Goal: Information Seeking & Learning: Check status

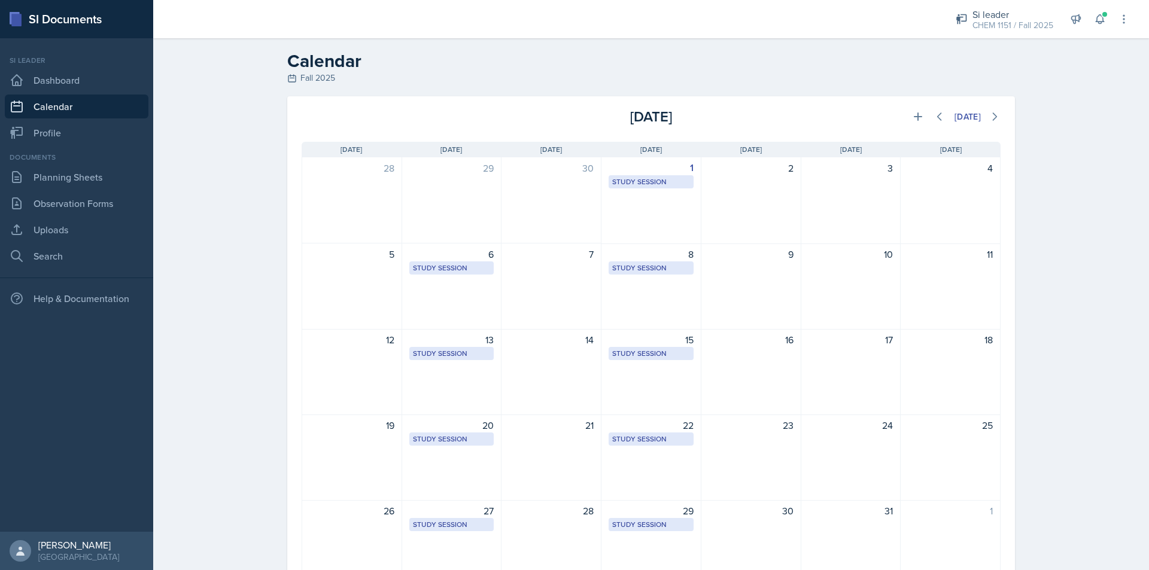
click at [1088, 14] on div "Si leader CHEM 1151 / Fall 2025 Team lead Mamma SI/LA / Fall 2025 Si leader CHE…" at bounding box center [1034, 19] width 191 height 38
click at [1092, 16] on button at bounding box center [1100, 19] width 22 height 22
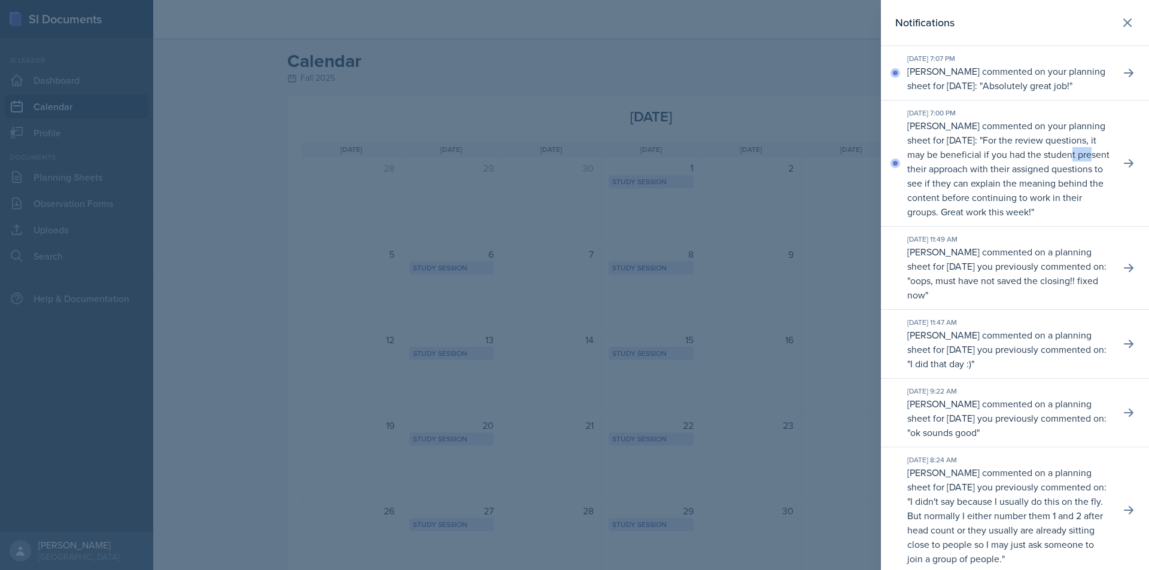
drag, startPoint x: 986, startPoint y: 179, endPoint x: 1007, endPoint y: 179, distance: 21.5
click at [1007, 179] on p "For the review questions, it may be beneficial if you had the student present t…" at bounding box center [1008, 175] width 202 height 85
drag, startPoint x: 1007, startPoint y: 179, endPoint x: 1034, endPoint y: 179, distance: 26.3
click at [1034, 179] on p "For the review questions, it may be beneficial if you had the student present t…" at bounding box center [1008, 175] width 202 height 85
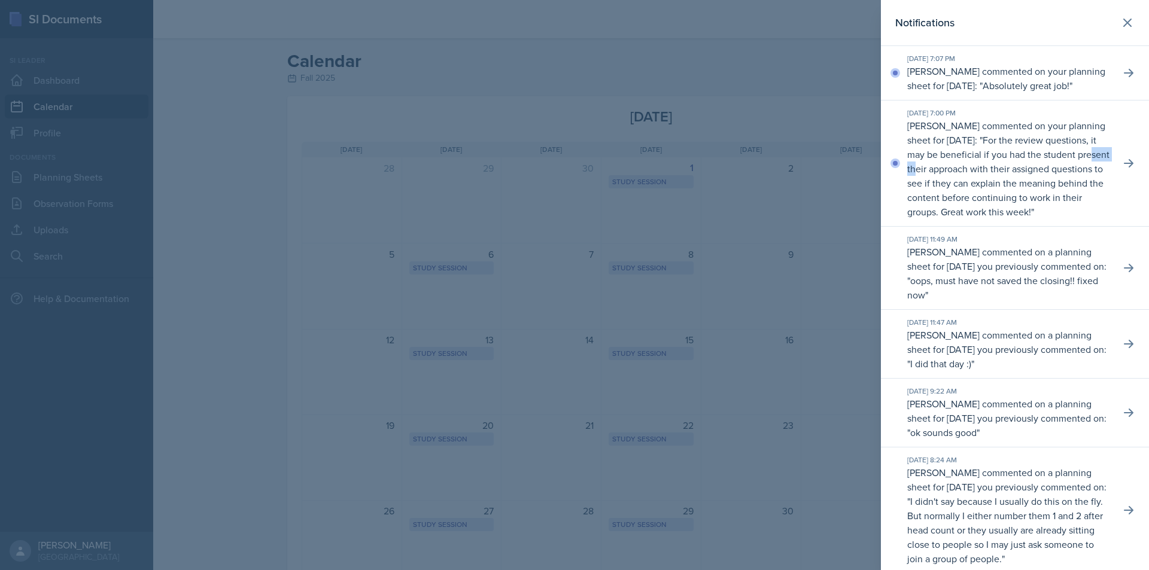
click at [1034, 179] on p "For the review questions, it may be beneficial if you had the student present t…" at bounding box center [1008, 175] width 202 height 85
drag, startPoint x: 1037, startPoint y: 176, endPoint x: 1067, endPoint y: 177, distance: 30.5
click at [1067, 177] on p "Nakiya Ham-Bloomquist commented on your planning sheet for September 29, 2025: …" at bounding box center [1008, 168] width 203 height 101
click at [1067, 177] on p "For the review questions, it may be beneficial if you had the student present t…" at bounding box center [1008, 175] width 202 height 85
drag, startPoint x: 1068, startPoint y: 176, endPoint x: 1080, endPoint y: 179, distance: 12.2
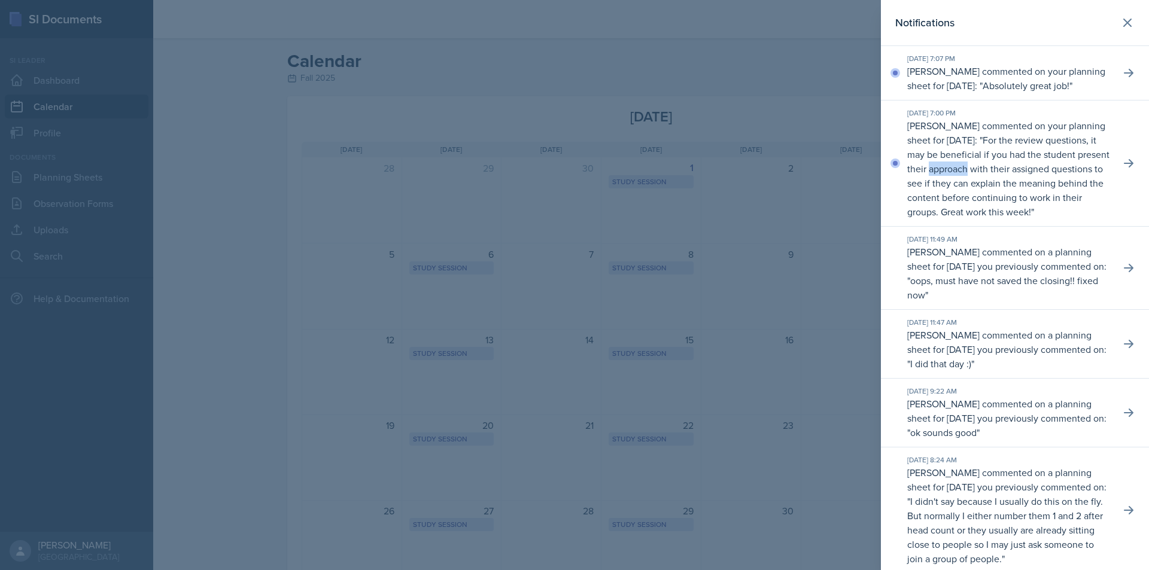
click at [1080, 179] on p "For the review questions, it may be beneficial if you had the student present t…" at bounding box center [1008, 175] width 202 height 85
drag, startPoint x: 1036, startPoint y: 176, endPoint x: 1067, endPoint y: 177, distance: 30.5
click at [1065, 177] on p "Nakiya Ham-Bloomquist commented on your planning sheet for September 29, 2025: …" at bounding box center [1008, 168] width 203 height 101
click at [1071, 177] on p "For the review questions, it may be beneficial if you had the student present t…" at bounding box center [1008, 175] width 202 height 85
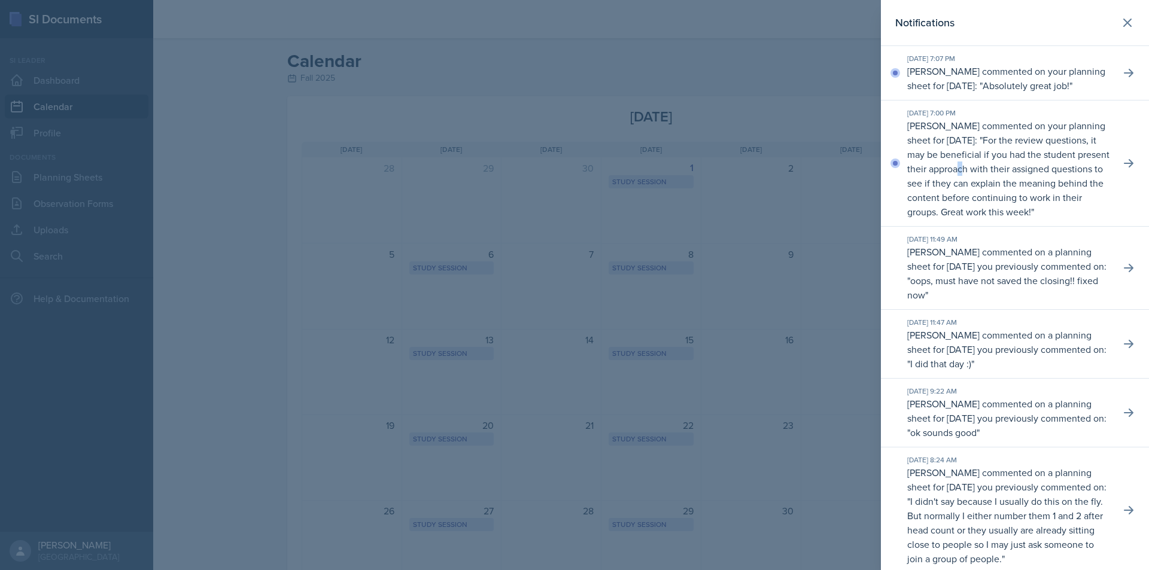
drag, startPoint x: 1077, startPoint y: 177, endPoint x: 1084, endPoint y: 177, distance: 6.6
click at [1083, 177] on p "For the review questions, it may be beneficial if you had the student present t…" at bounding box center [1008, 175] width 202 height 85
click at [1085, 177] on p "For the review questions, it may be beneficial if you had the student present t…" at bounding box center [1008, 175] width 202 height 85
drag, startPoint x: 997, startPoint y: 167, endPoint x: 1043, endPoint y: 170, distance: 46.2
click at [1043, 170] on p "For the review questions, it may be beneficial if you had the student present t…" at bounding box center [1008, 175] width 202 height 85
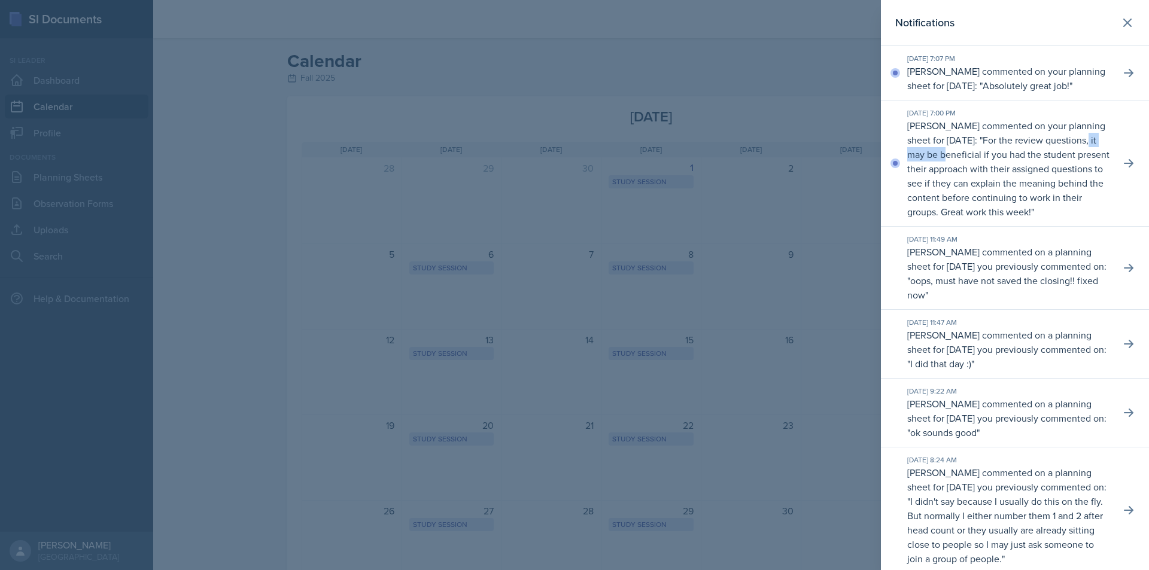
click at [1043, 170] on p "For the review questions, it may be beneficial if you had the student present t…" at bounding box center [1008, 175] width 202 height 85
drag, startPoint x: 1012, startPoint y: 169, endPoint x: 1036, endPoint y: 169, distance: 23.9
click at [1033, 169] on p "For the review questions, it may be beneficial if you had the student present t…" at bounding box center [1008, 175] width 202 height 85
click at [1038, 170] on p "For the review questions, it may be beneficial if you had the student present t…" at bounding box center [1008, 175] width 202 height 85
click at [1039, 172] on p "For the review questions, it may be beneficial if you had the student present t…" at bounding box center [1008, 175] width 202 height 85
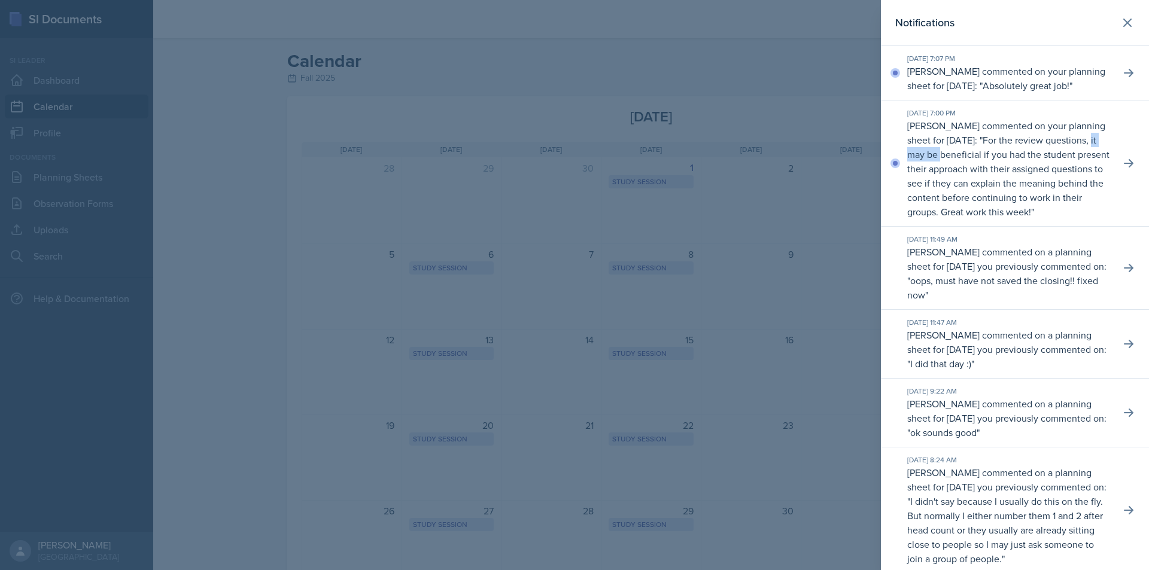
click at [1040, 172] on p "For the review questions, it may be beneficial if you had the student present t…" at bounding box center [1008, 175] width 202 height 85
drag, startPoint x: 1026, startPoint y: 174, endPoint x: 1045, endPoint y: 176, distance: 19.2
click at [1040, 176] on p "Nakiya Ham-Bloomquist commented on your planning sheet for September 29, 2025: …" at bounding box center [1008, 168] width 203 height 101
click at [1045, 176] on p "Nakiya Ham-Bloomquist commented on your planning sheet for September 29, 2025: …" at bounding box center [1008, 168] width 203 height 101
drag, startPoint x: 966, startPoint y: 180, endPoint x: 1006, endPoint y: 182, distance: 40.7
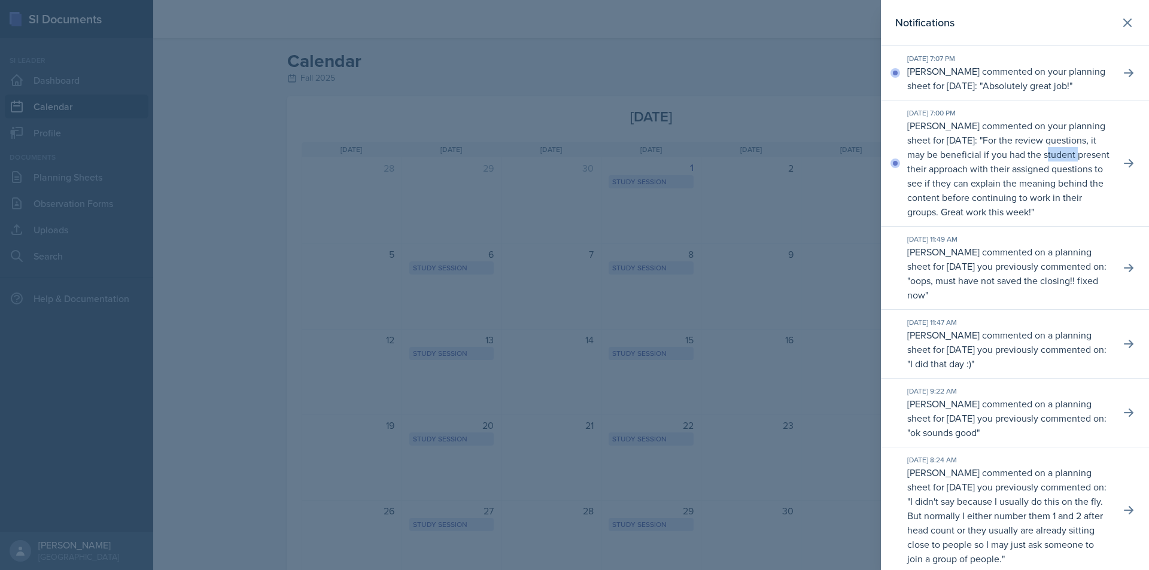
click at [1006, 182] on p "For the review questions, it may be beneficial if you had the student present t…" at bounding box center [1008, 175] width 202 height 85
click at [1017, 182] on p "For the review questions, it may be beneficial if you had the student present t…" at bounding box center [1008, 175] width 202 height 85
drag, startPoint x: 1082, startPoint y: 185, endPoint x: 1104, endPoint y: 189, distance: 23.1
click at [1104, 189] on div "Sep 30th, 2025 7:00 PM Nakiya Ham-Bloomquist commented on your planning sheet f…" at bounding box center [1015, 164] width 268 height 126
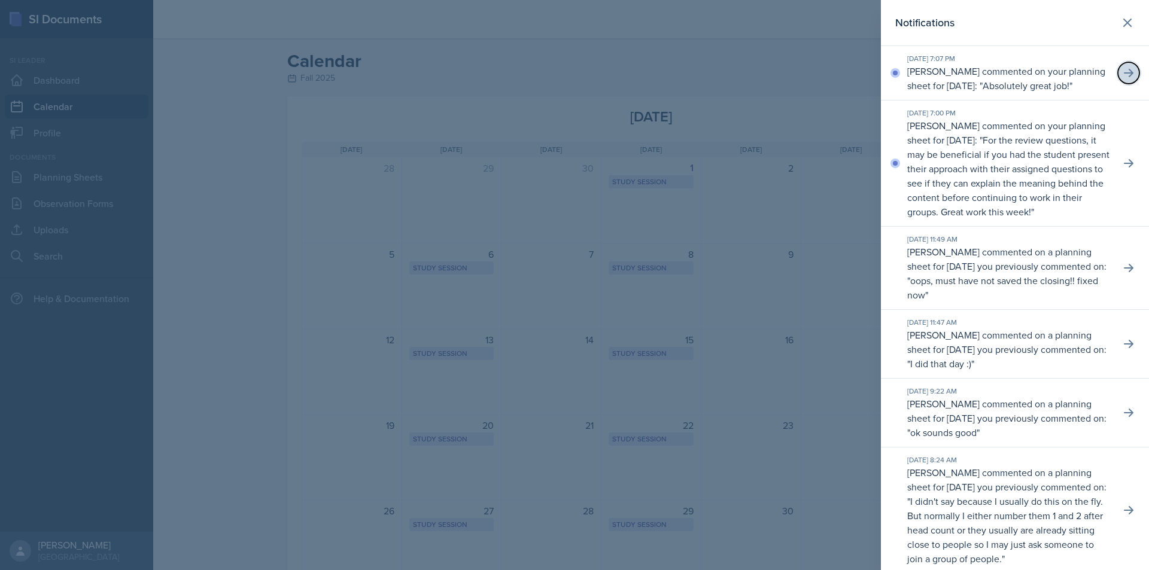
click at [1117, 74] on button at bounding box center [1128, 73] width 22 height 22
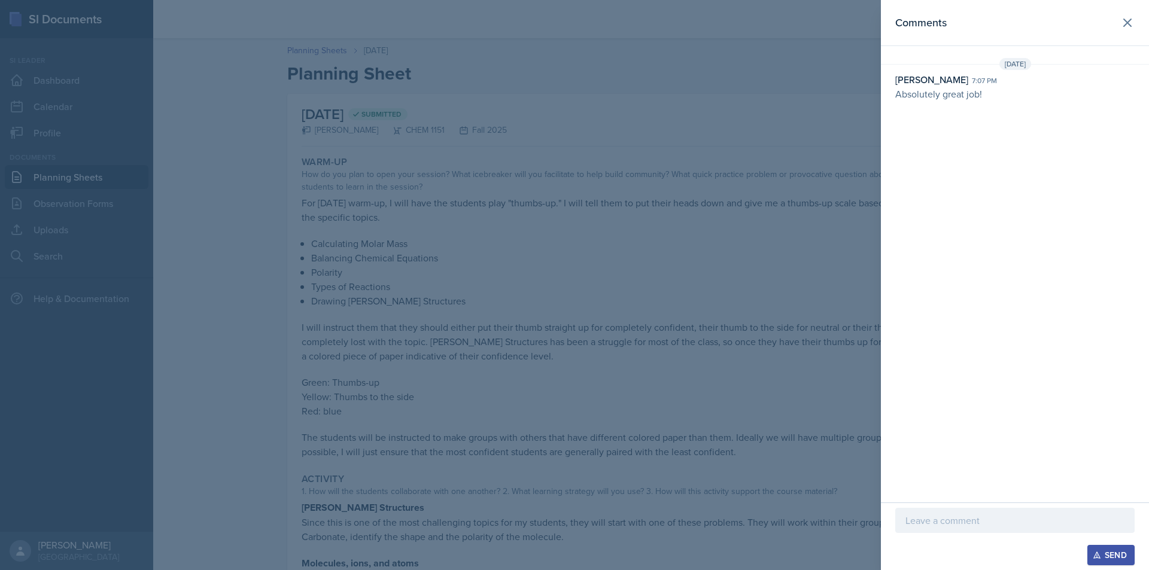
click at [714, 221] on div at bounding box center [574, 285] width 1149 height 570
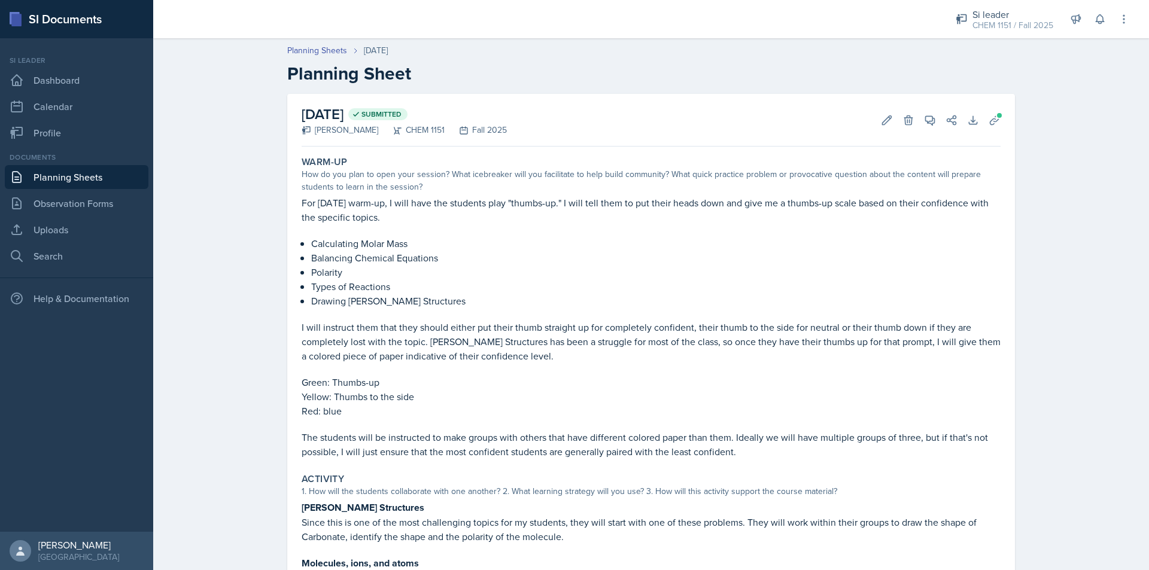
click at [65, 178] on link "Planning Sheets" at bounding box center [77, 177] width 144 height 24
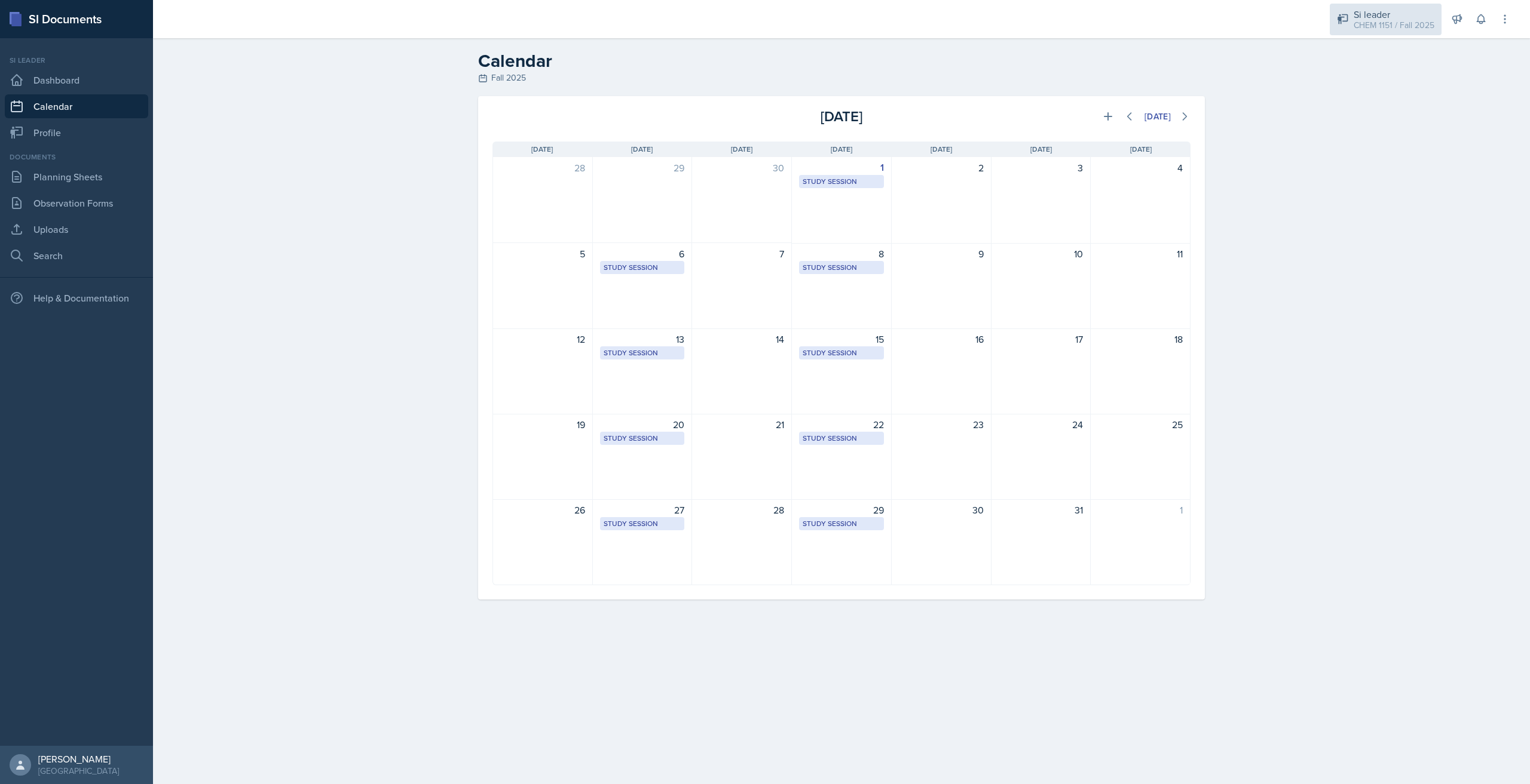
click at [1374, 25] on div "CHEM 1151 / Fall 2025" at bounding box center [1394, 25] width 81 height 13
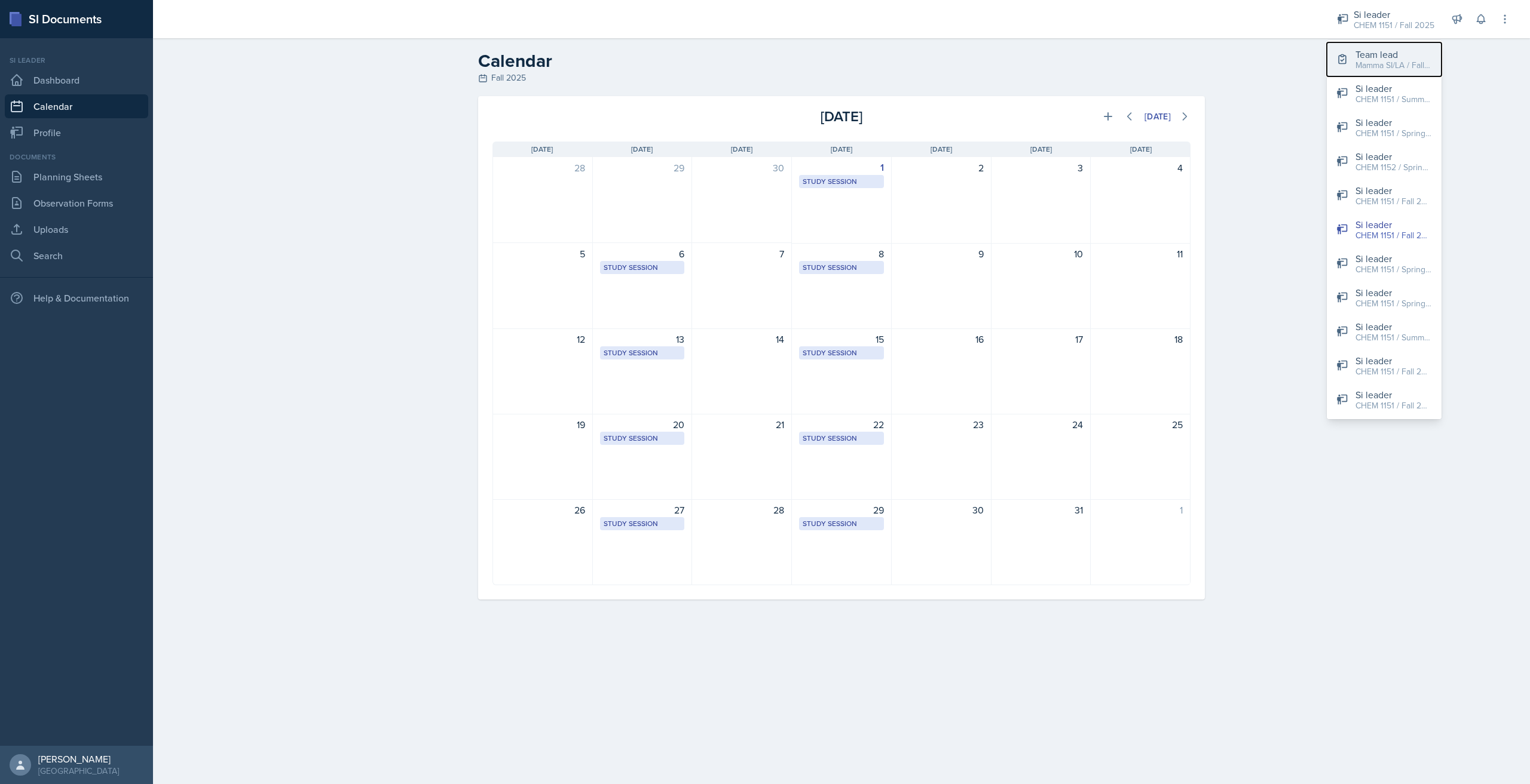
click at [1378, 46] on button "Team lead Mamma SI/LA / Fall 2025" at bounding box center [1384, 59] width 115 height 34
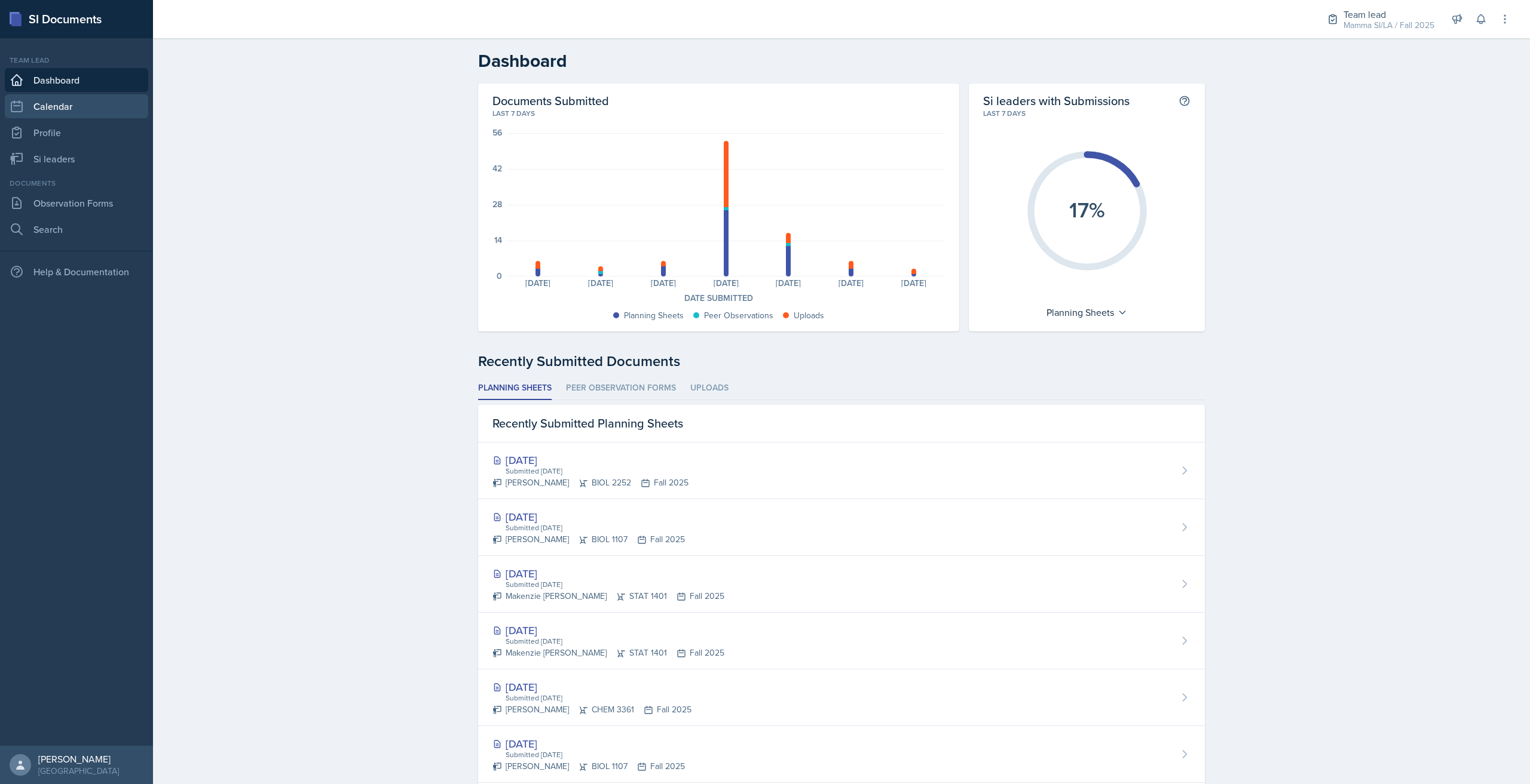
click at [27, 96] on link "Calendar" at bounding box center [77, 107] width 144 height 24
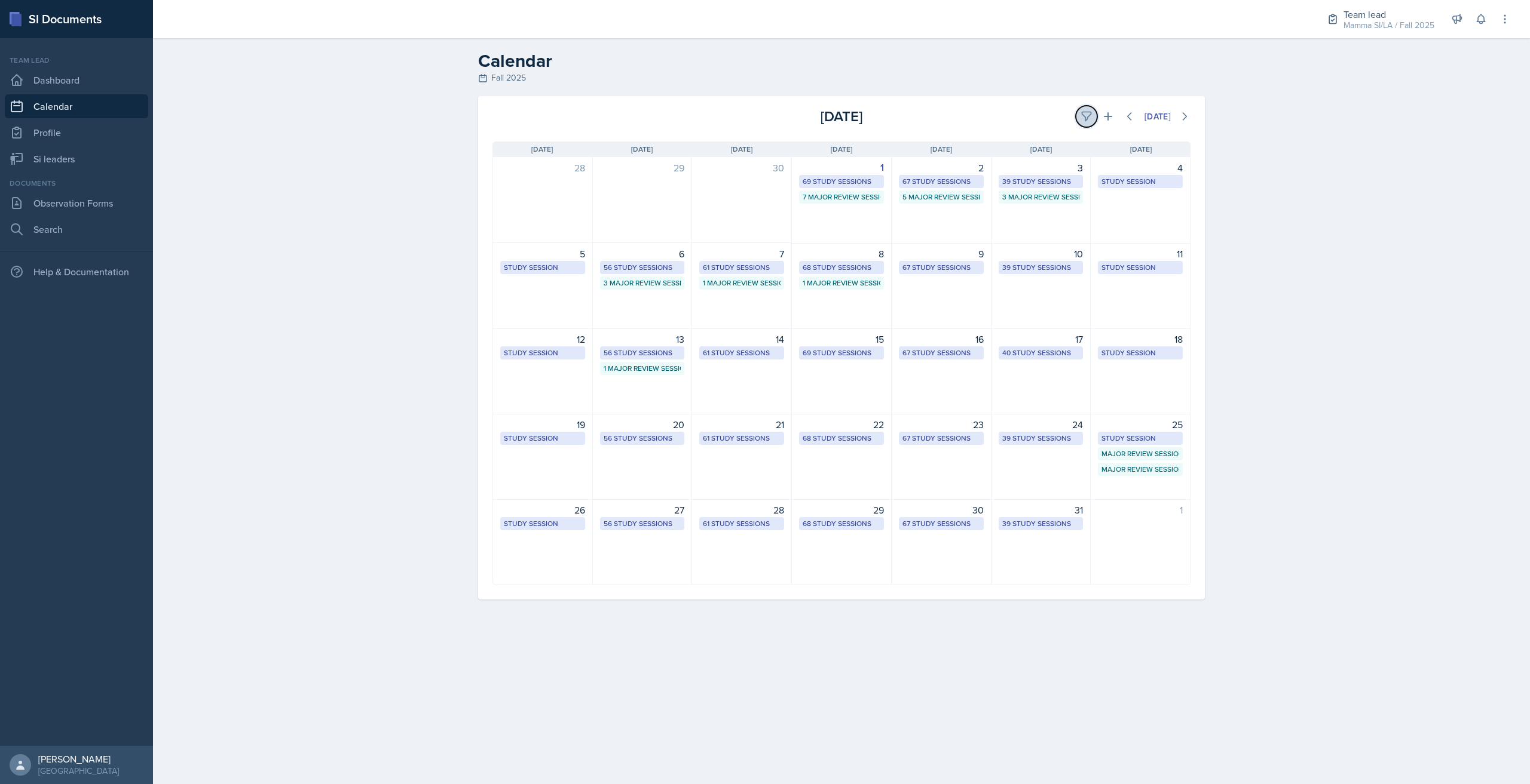
click at [1087, 120] on icon at bounding box center [1087, 117] width 12 height 12
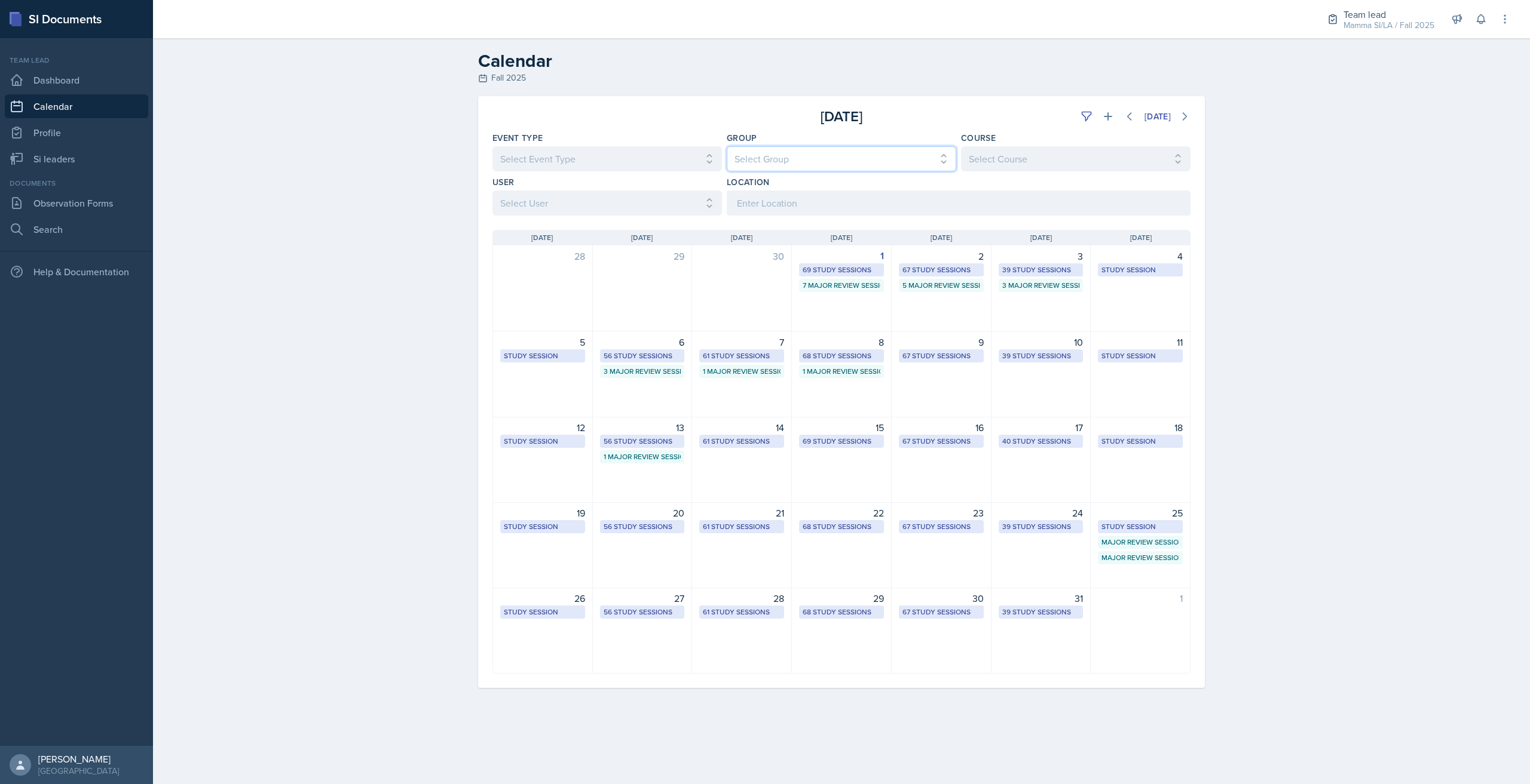
click at [748, 153] on select "Select Group All Demon SI of Fleet Street Les Mariettables Lion King Mamma SI/L…" at bounding box center [841, 159] width 230 height 25
select select "9642c9bf-76f9-4442-a3b4-36d015a1a667"
click at [727, 147] on select "Select Group All Demon SI of Fleet Street Les Mariettables Lion King Mamma SI/L…" at bounding box center [841, 159] width 230 height 25
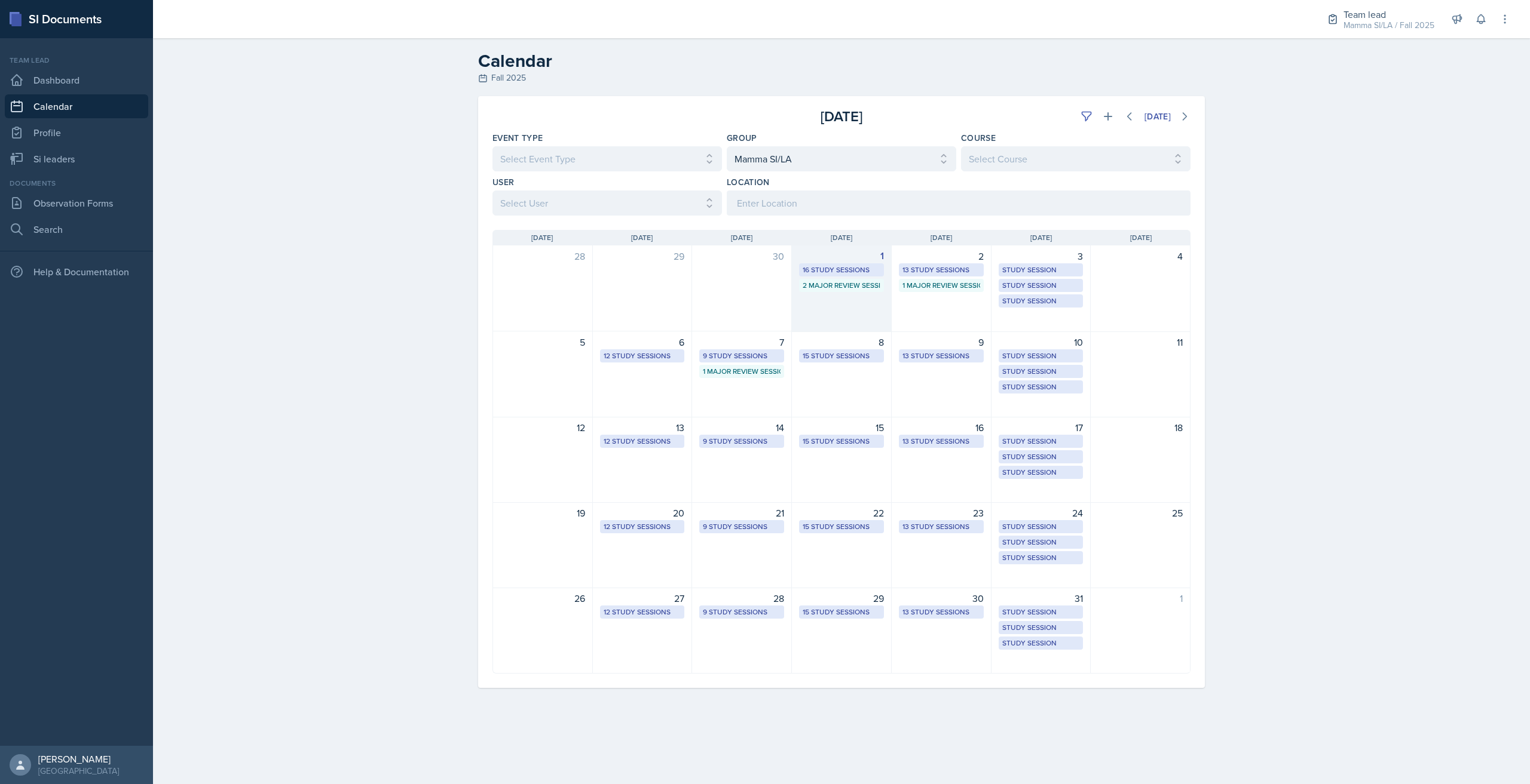
click at [866, 299] on div "1 16 Study Sessions 2 Major Review Sessions" at bounding box center [842, 289] width 100 height 87
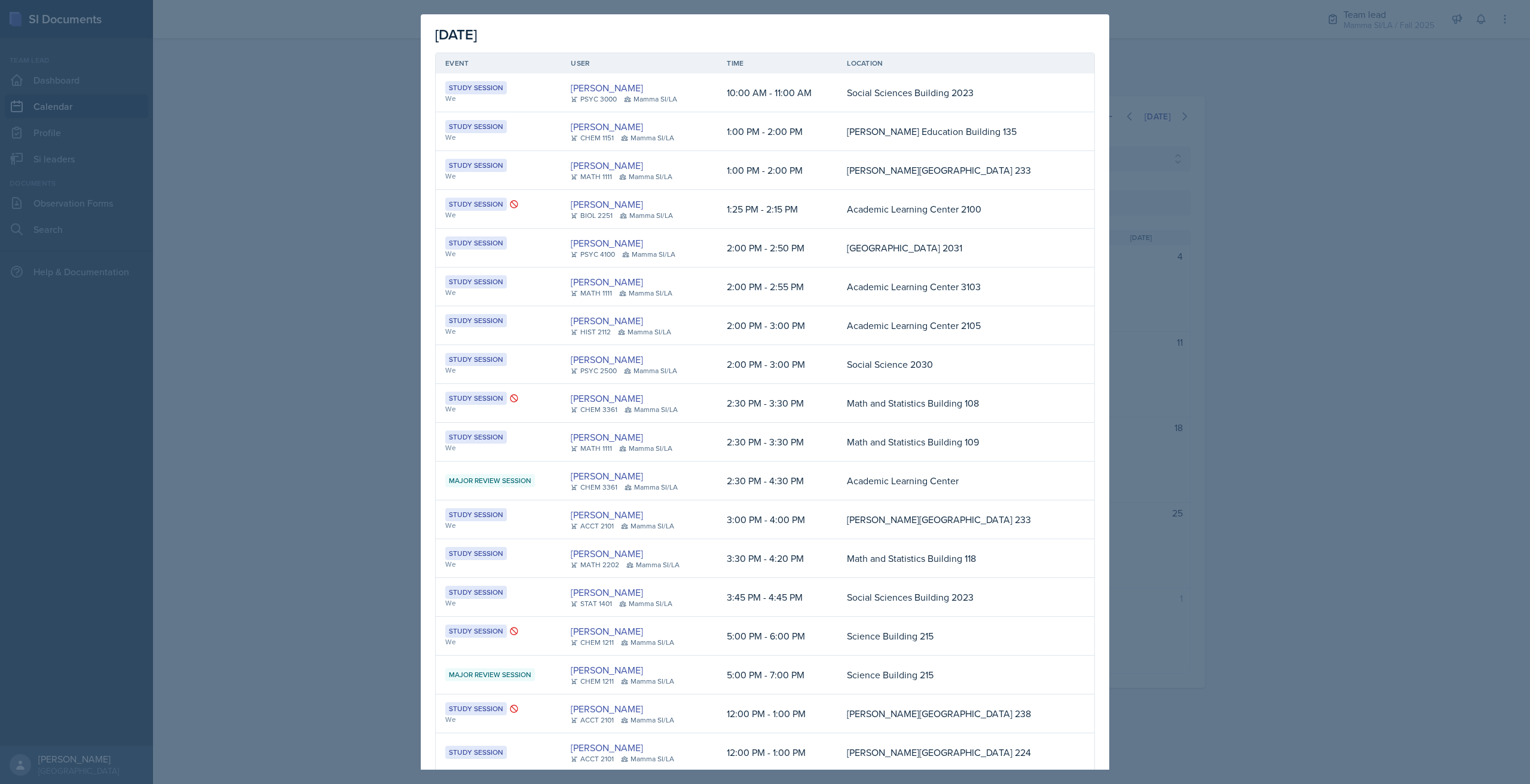
click at [1290, 173] on div at bounding box center [765, 392] width 1530 height 784
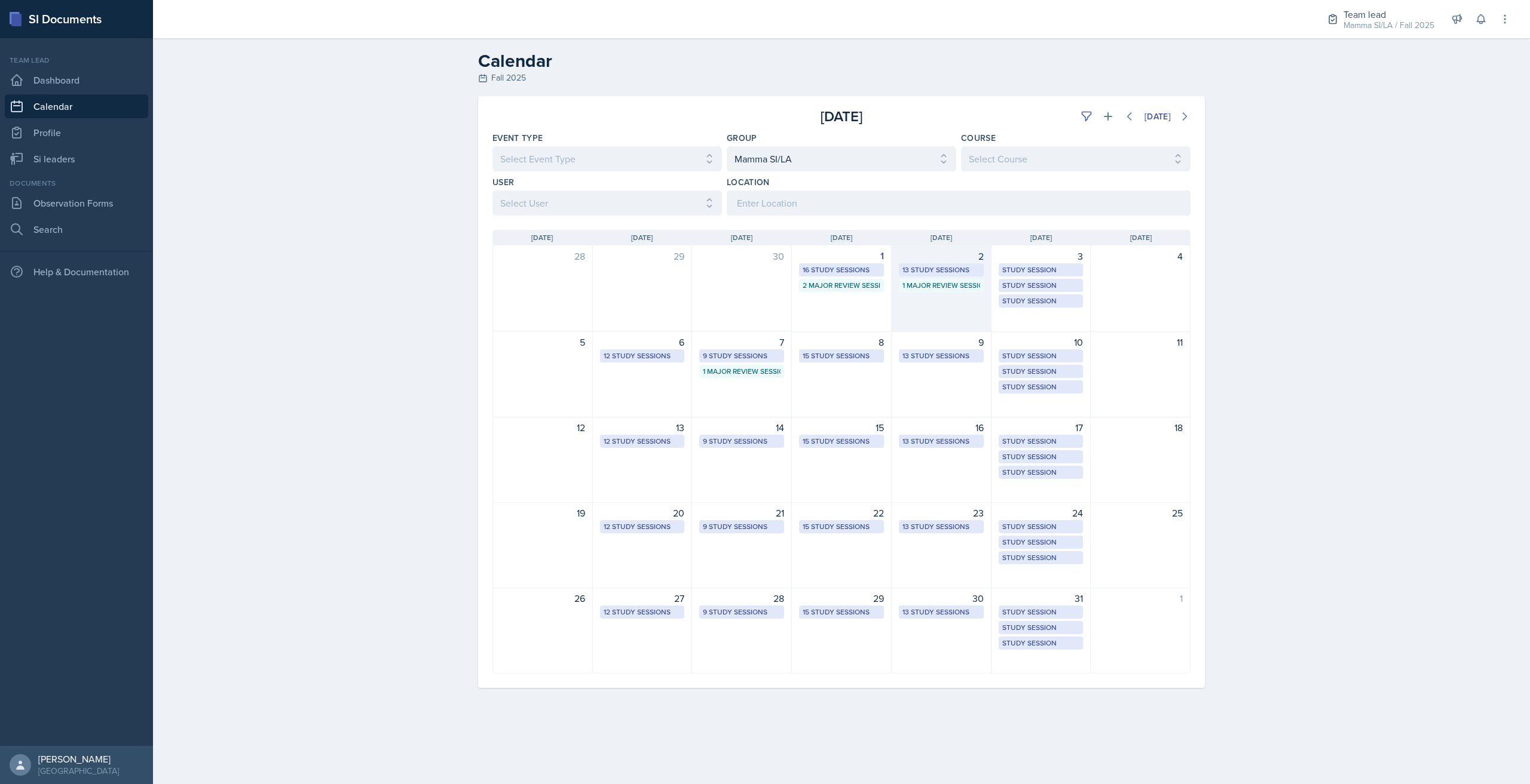
click at [956, 302] on div "2 13 Study Sessions 1 Major Review Session" at bounding box center [942, 289] width 100 height 87
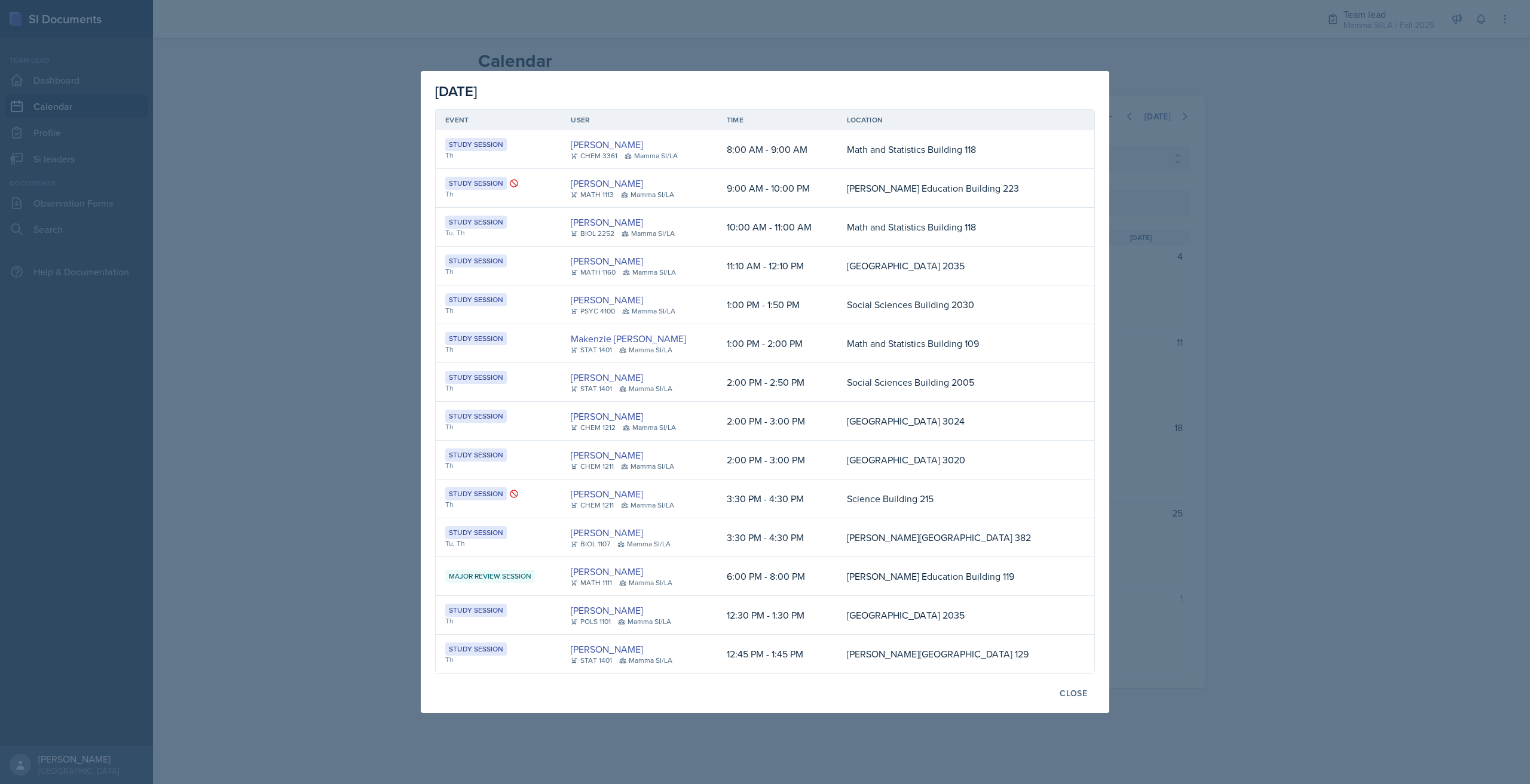
click at [1277, 269] on div at bounding box center [765, 392] width 1530 height 784
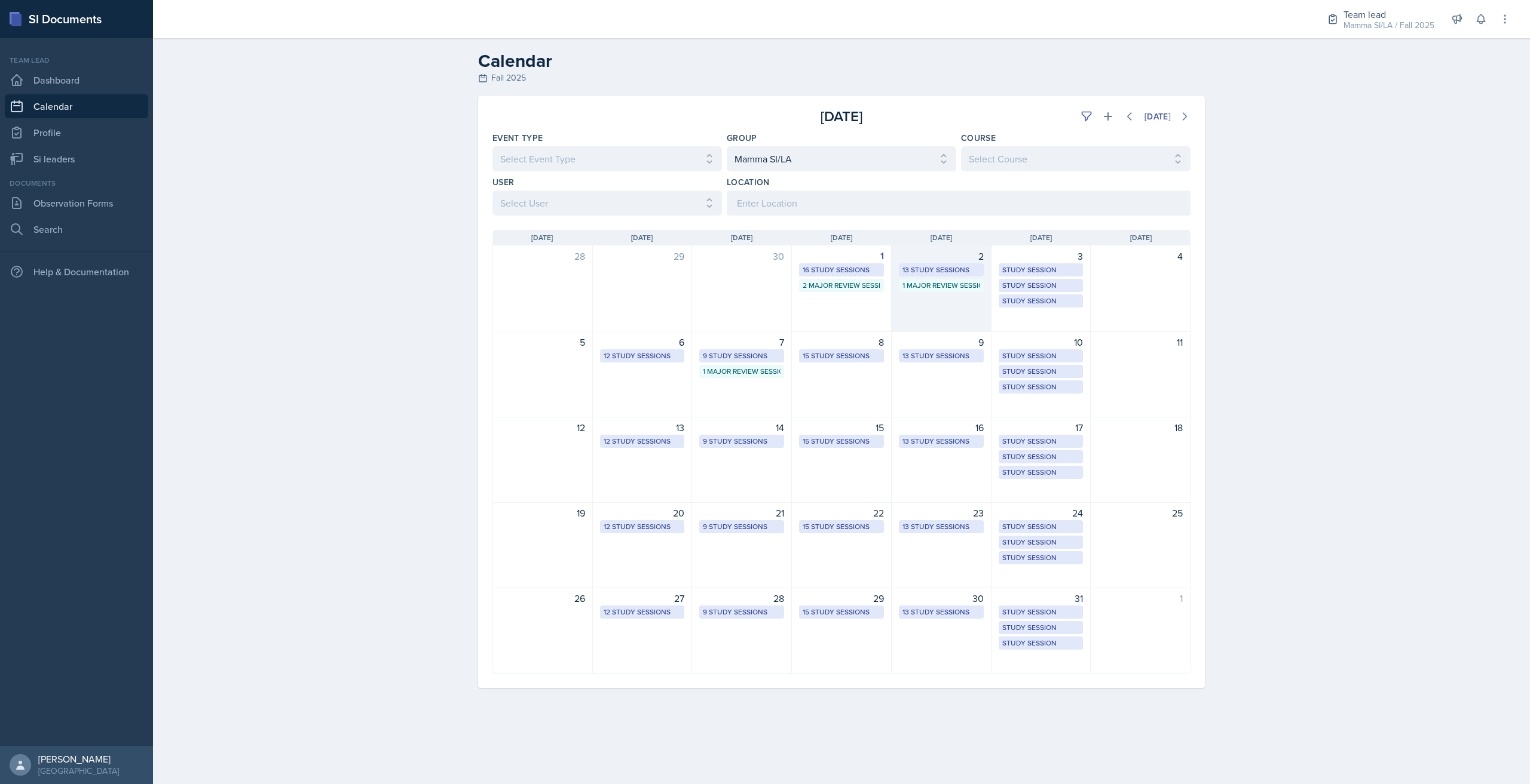
click at [950, 300] on div "2 13 Study Sessions 1 Major Review Session" at bounding box center [942, 289] width 100 height 87
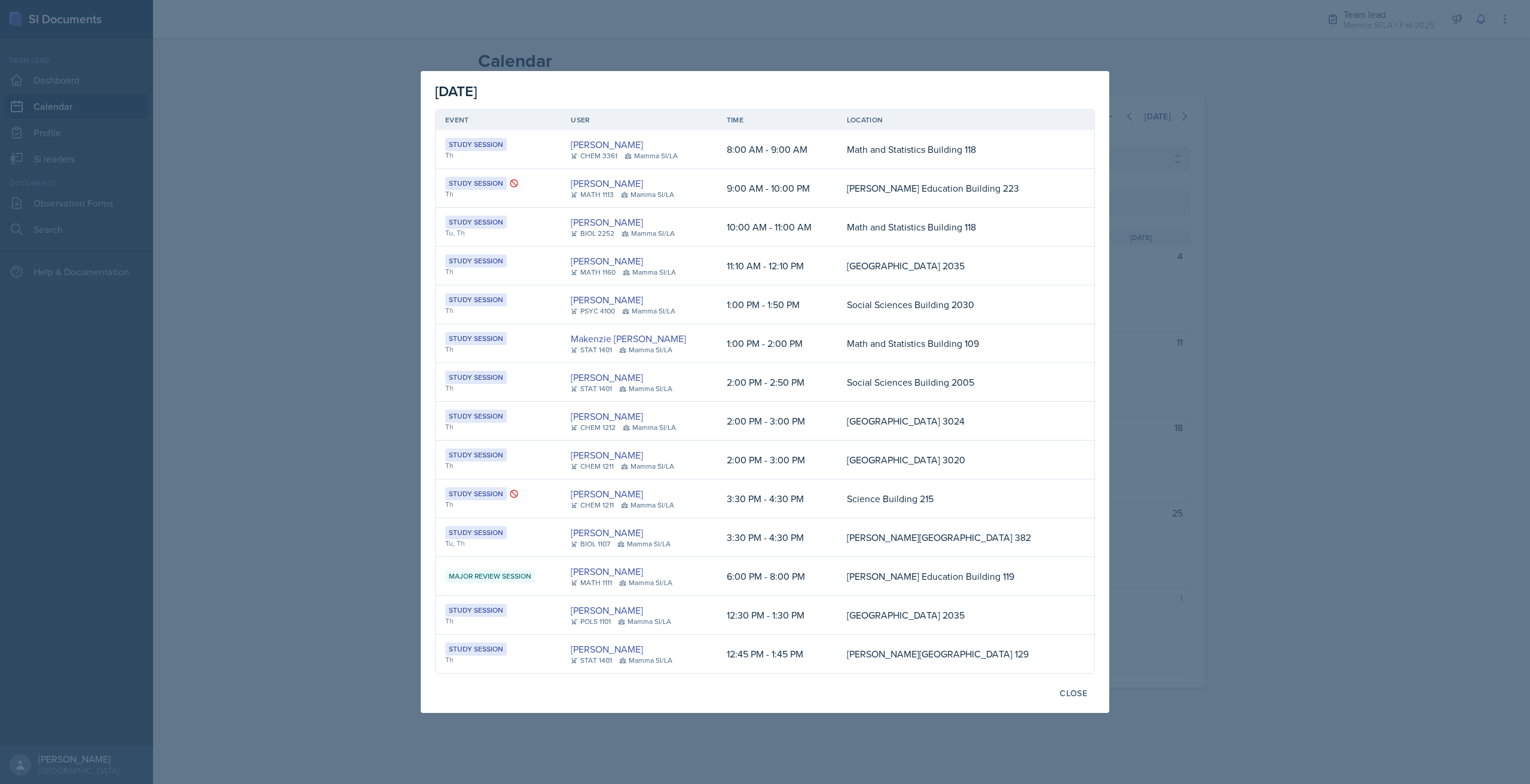
click at [1393, 250] on div at bounding box center [765, 392] width 1530 height 784
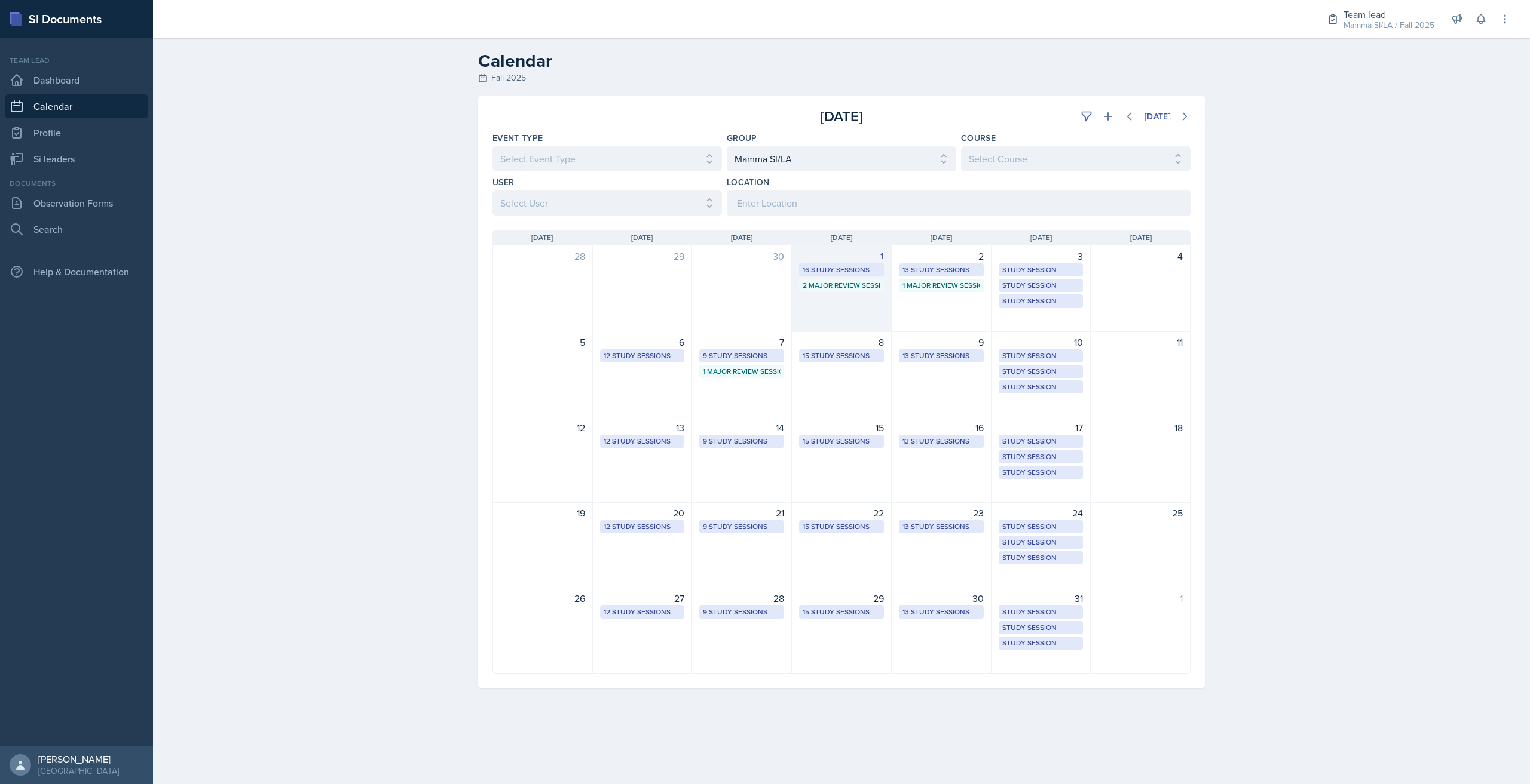
click at [814, 317] on div "1 16 Study Sessions 2 Major Review Sessions" at bounding box center [842, 289] width 100 height 87
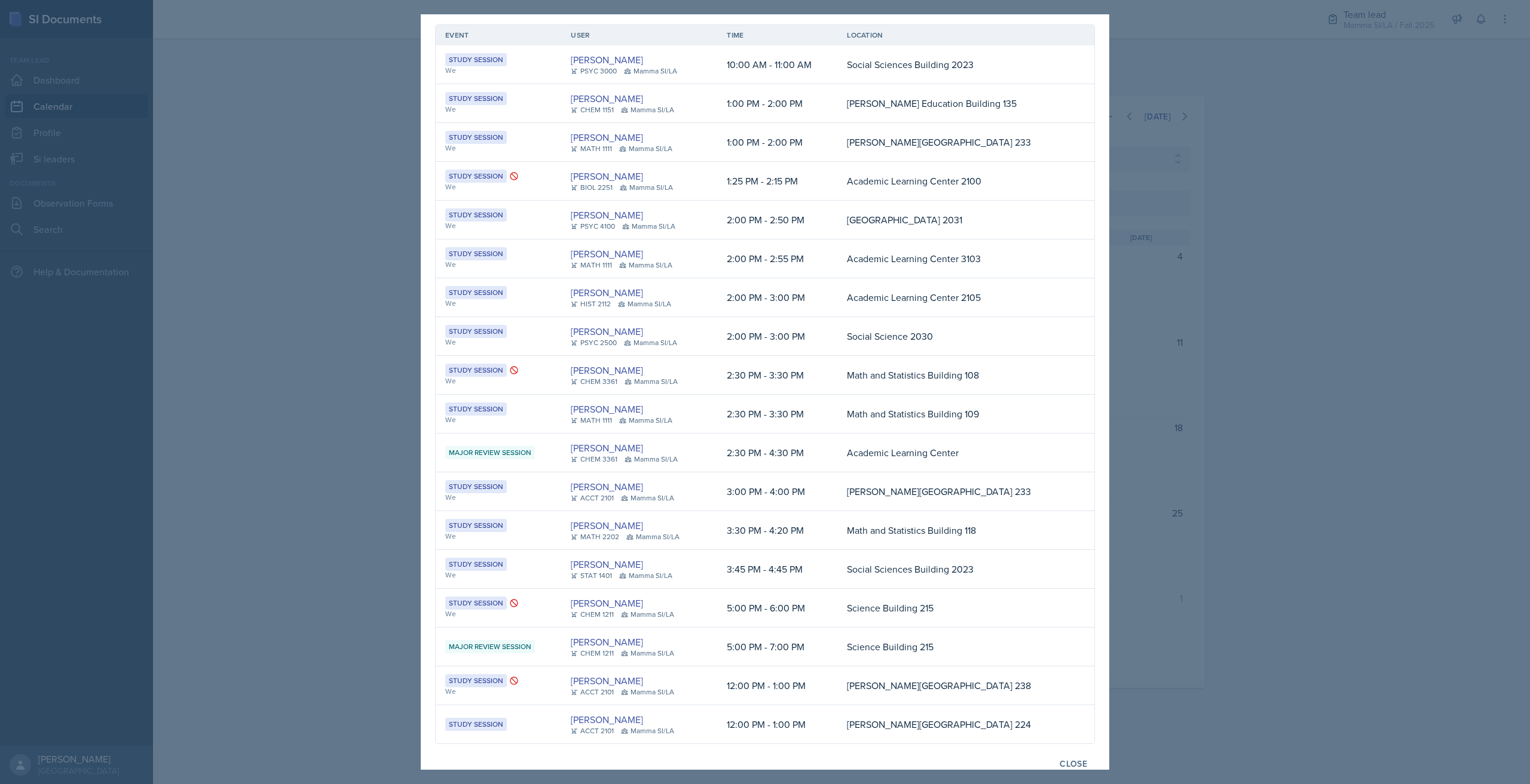
scroll to position [42, 0]
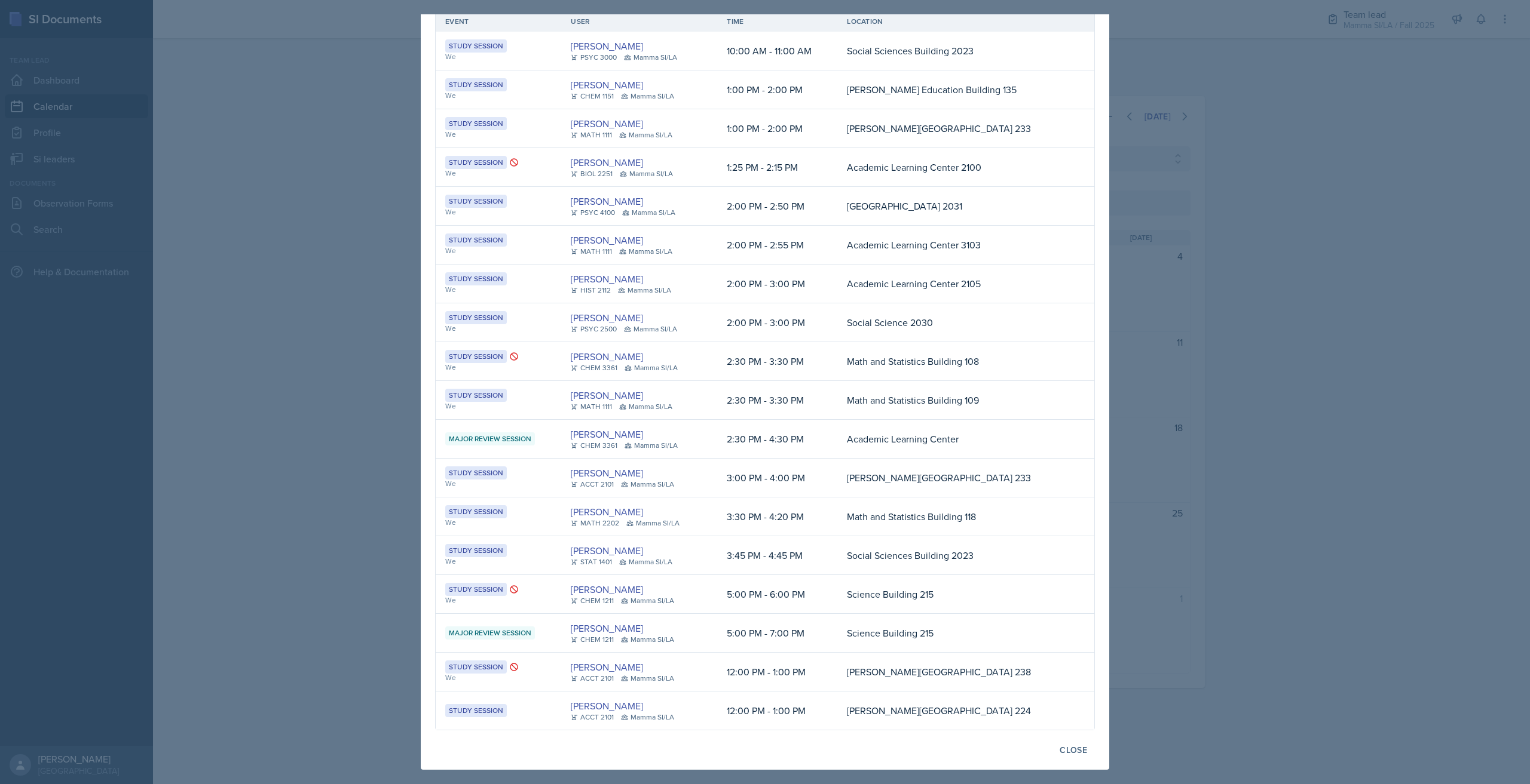
click at [1403, 418] on div at bounding box center [765, 392] width 1530 height 784
